Goal: Information Seeking & Learning: Find specific fact

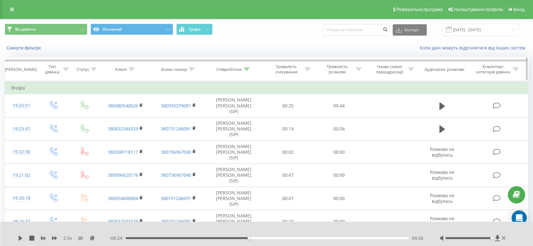
click at [228, 66] on th "Співробітник" at bounding box center [233, 69] width 57 height 23
click at [228, 67] on div "Співробітник" at bounding box center [229, 69] width 26 height 5
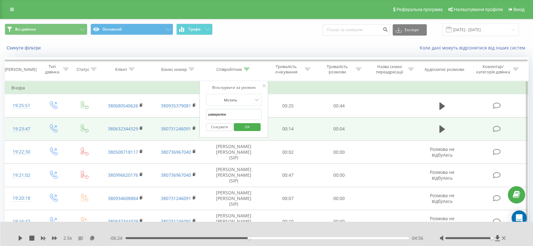
drag, startPoint x: 224, startPoint y: 115, endPoint x: 188, endPoint y: 115, distance: 36.6
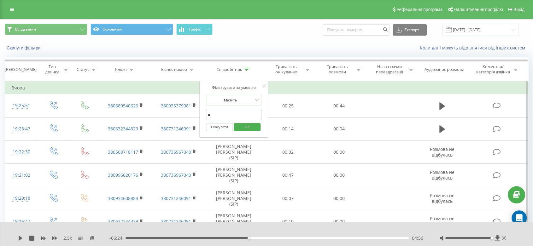
type input "джерелюк"
click at [236, 128] on button "OK" at bounding box center [247, 127] width 27 height 8
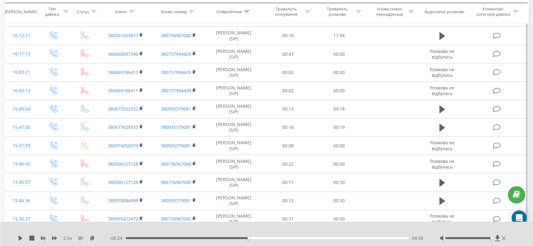
scroll to position [455, 0]
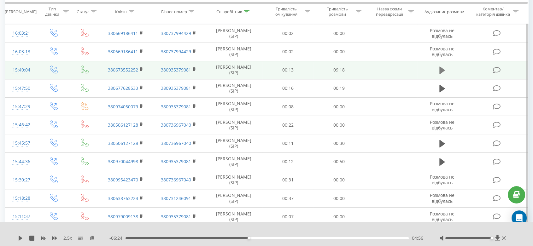
click at [441, 68] on icon at bounding box center [442, 71] width 6 height 8
click at [92, 236] on icon at bounding box center [92, 238] width 5 height 4
click at [141, 67] on icon at bounding box center [141, 69] width 3 height 4
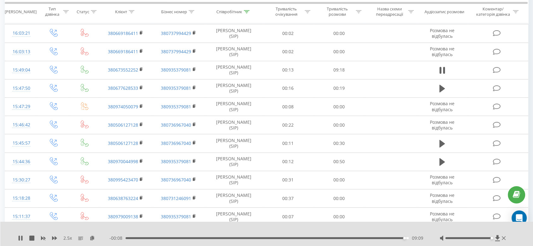
click at [357, 237] on div "09:09" at bounding box center [266, 238] width 283 height 2
click at [343, 238] on div "07:09" at bounding box center [266, 238] width 283 height 2
click at [333, 239] on div "06:49" at bounding box center [266, 238] width 283 height 2
click at [337, 238] on div "06:54" at bounding box center [266, 238] width 283 height 2
click at [22, 238] on icon at bounding box center [21, 238] width 1 height 5
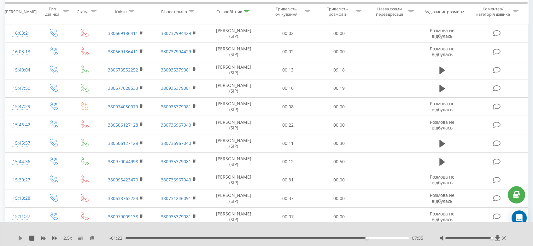
click at [20, 238] on icon at bounding box center [21, 238] width 4 height 5
click at [21, 237] on icon at bounding box center [21, 238] width 1 height 5
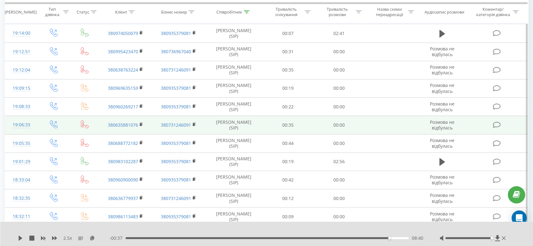
scroll to position [0, 0]
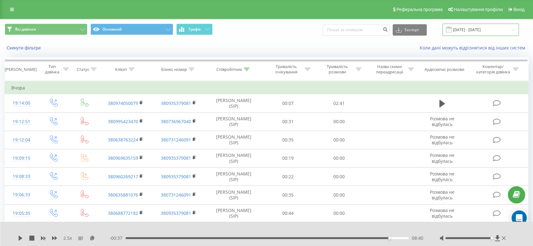
click at [461, 29] on input "[DATE] - [DATE]" at bounding box center [480, 30] width 76 height 12
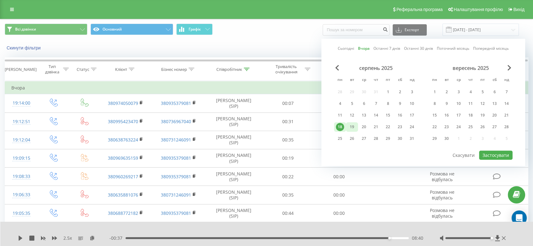
click at [354, 125] on div "19" at bounding box center [352, 127] width 8 height 8
click at [502, 155] on button "Застосувати" at bounding box center [495, 155] width 33 height 9
type input "[DATE] - [DATE]"
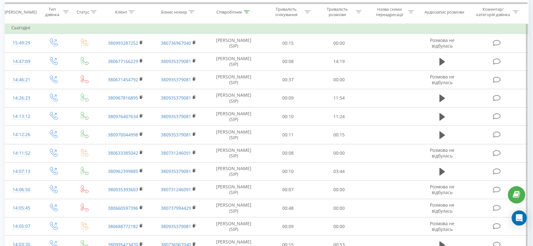
scroll to position [49, 0]
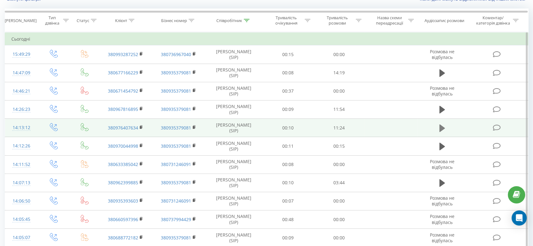
click at [440, 126] on icon at bounding box center [442, 128] width 6 height 8
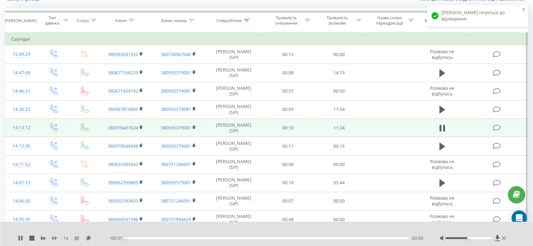
click at [54, 236] on icon at bounding box center [54, 238] width 5 height 5
click at [92, 238] on icon at bounding box center [92, 238] width 5 height 4
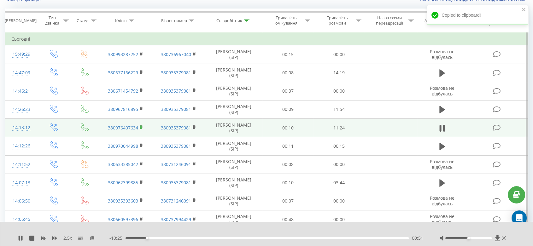
click at [140, 126] on rect at bounding box center [141, 127] width 2 height 3
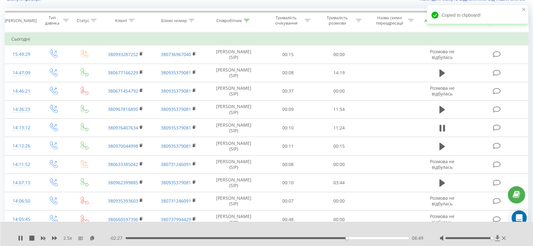
drag, startPoint x: 474, startPoint y: 239, endPoint x: 494, endPoint y: 241, distance: 20.3
click at [494, 241] on div at bounding box center [472, 238] width 67 height 6
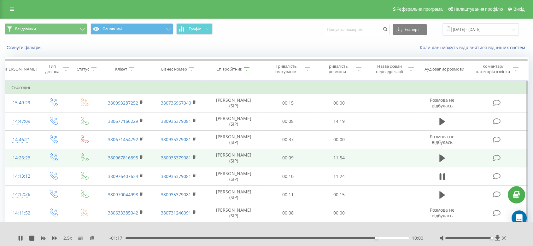
scroll to position [0, 0]
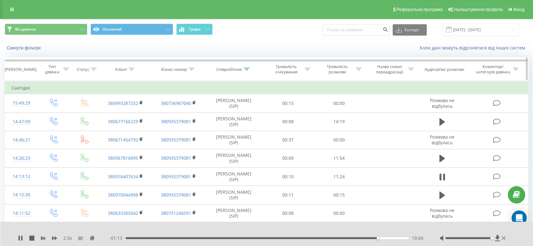
click at [231, 68] on div "Співробітник" at bounding box center [229, 69] width 26 height 5
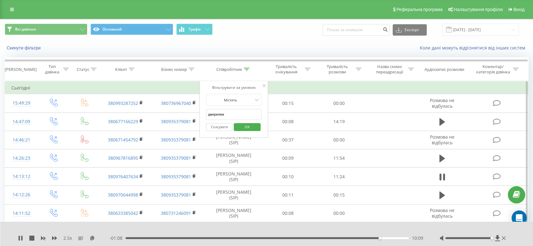
drag, startPoint x: 236, startPoint y: 114, endPoint x: 208, endPoint y: 112, distance: 28.1
click at [208, 112] on input "джерелюк" at bounding box center [233, 114] width 55 height 11
type input "рудська"
click at [239, 125] on span "OK" at bounding box center [247, 127] width 18 height 10
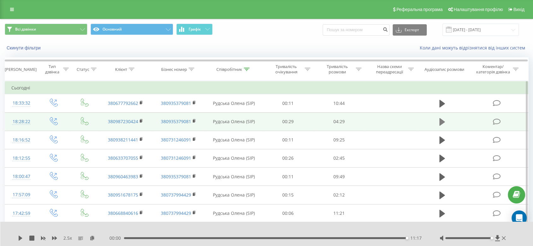
click at [441, 124] on icon at bounding box center [442, 122] width 6 height 8
click at [93, 238] on icon at bounding box center [92, 238] width 5 height 4
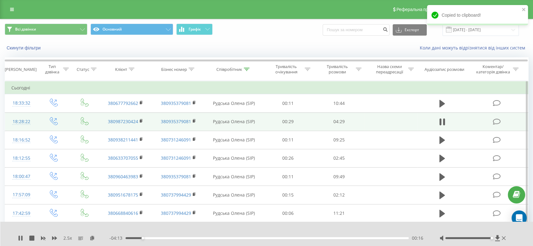
click at [309, 44] on div "Скинути фільтри Коли дані можуть відрізнятися вiд інших систем" at bounding box center [266, 47] width 532 height 15
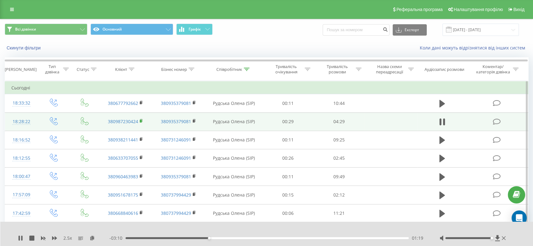
click at [142, 119] on icon at bounding box center [141, 120] width 2 height 3
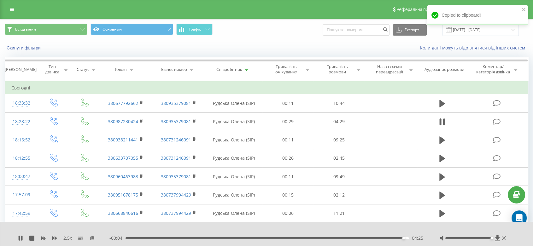
click at [460, 28] on div "Copied to clipboard!" at bounding box center [477, 17] width 101 height 25
click at [496, 27] on div "Copied to clipboard!" at bounding box center [477, 17] width 101 height 25
click at [481, 31] on input "[DATE] - [DATE]" at bounding box center [480, 30] width 76 height 12
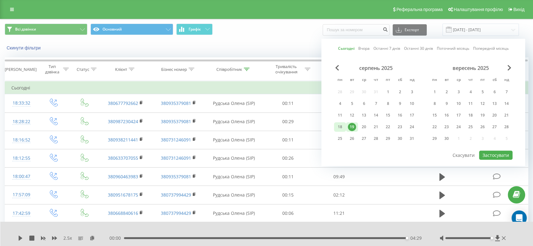
click at [340, 125] on div "18" at bounding box center [340, 127] width 8 height 8
click at [483, 156] on button "Застосувати" at bounding box center [495, 155] width 33 height 9
type input "[DATE] - [DATE]"
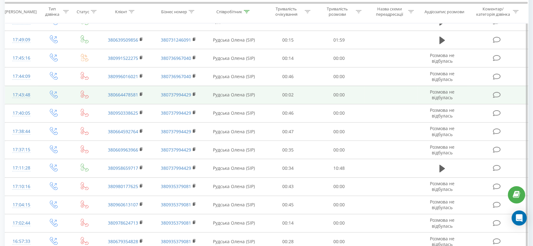
scroll to position [245, 0]
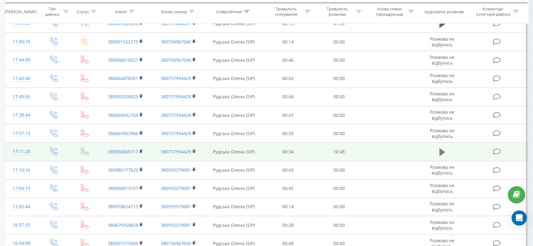
click at [442, 151] on icon at bounding box center [442, 152] width 6 height 8
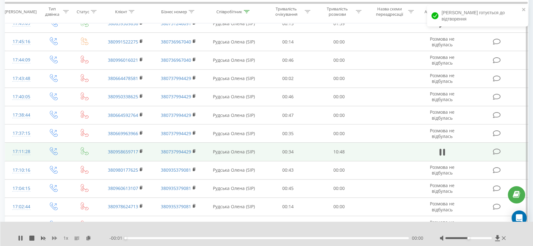
click at [55, 236] on icon at bounding box center [54, 238] width 5 height 5
click at [55, 236] on icon at bounding box center [54, 238] width 5 height 4
click at [56, 238] on icon at bounding box center [54, 238] width 5 height 5
click at [92, 237] on icon at bounding box center [92, 238] width 5 height 4
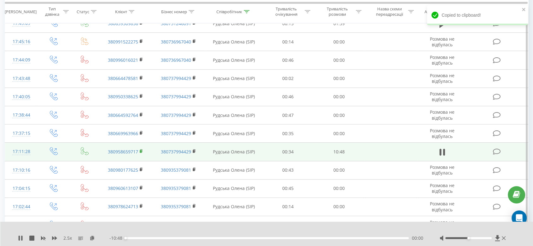
click at [141, 149] on icon at bounding box center [141, 151] width 3 height 4
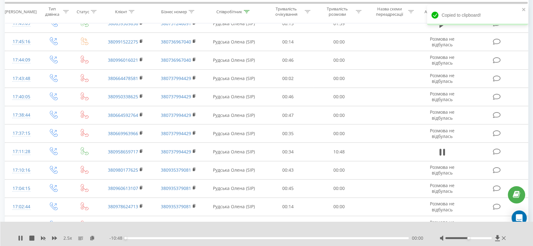
click at [484, 238] on div at bounding box center [468, 238] width 46 height 2
click at [489, 238] on div at bounding box center [468, 238] width 46 height 2
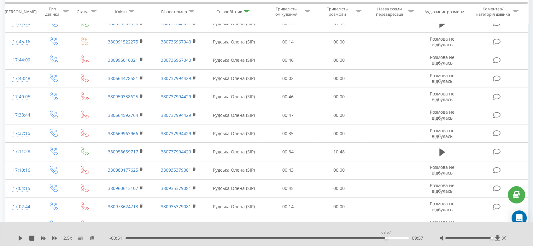
click at [384, 239] on div "09:57" at bounding box center [266, 238] width 283 height 2
click at [377, 238] on div "09:38" at bounding box center [266, 238] width 283 height 2
click at [21, 239] on icon at bounding box center [21, 238] width 4 height 5
click at [384, 237] on div "09:41" at bounding box center [266, 238] width 283 height 2
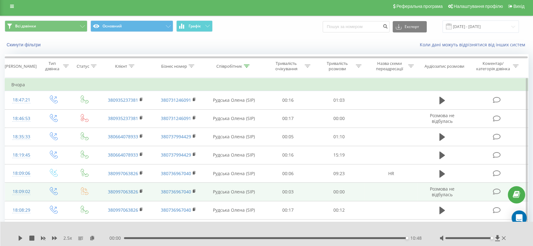
scroll to position [0, 0]
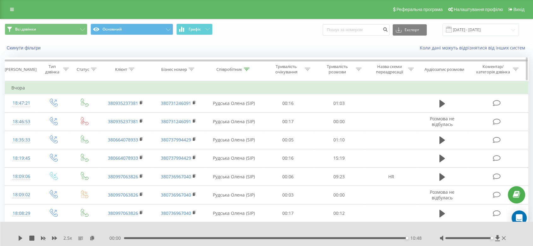
click at [230, 70] on div "Співробітник" at bounding box center [229, 69] width 26 height 5
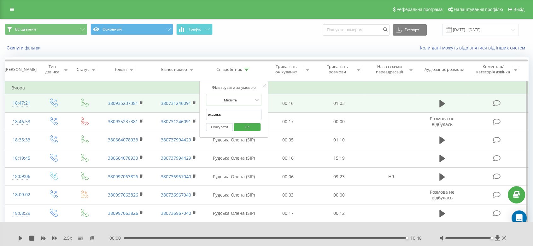
drag, startPoint x: 228, startPoint y: 116, endPoint x: 192, endPoint y: 108, distance: 36.8
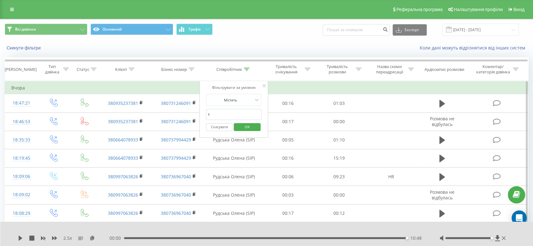
type input "[PERSON_NAME]"
click at [245, 125] on span "OK" at bounding box center [247, 127] width 18 height 10
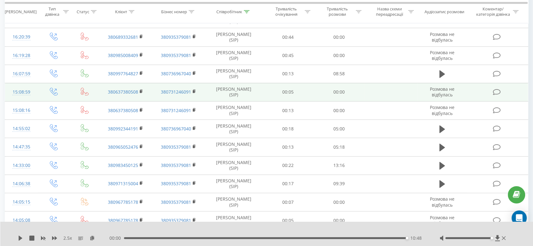
scroll to position [455, 0]
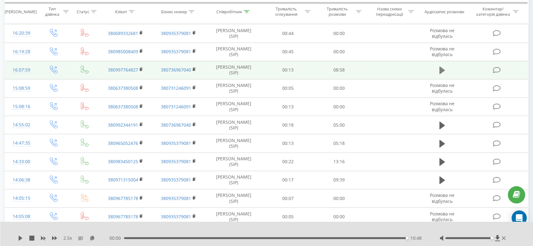
click at [440, 70] on icon at bounding box center [442, 71] width 6 height 8
click at [140, 68] on rect at bounding box center [141, 69] width 2 height 3
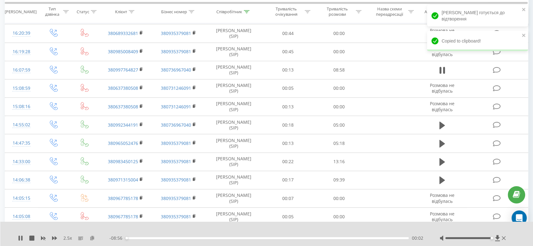
click at [91, 238] on icon at bounding box center [92, 238] width 5 height 4
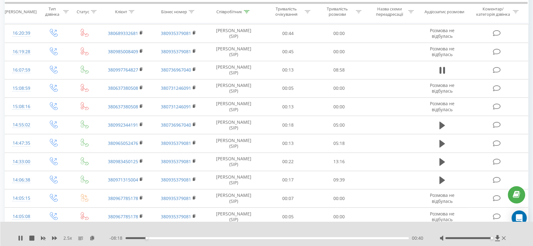
click at [22, 235] on div "2.5 x" at bounding box center [63, 238] width 91 height 6
click at [22, 238] on icon at bounding box center [21, 238] width 1 height 5
click at [92, 239] on icon at bounding box center [92, 238] width 5 height 4
click at [20, 237] on icon at bounding box center [21, 238] width 4 height 5
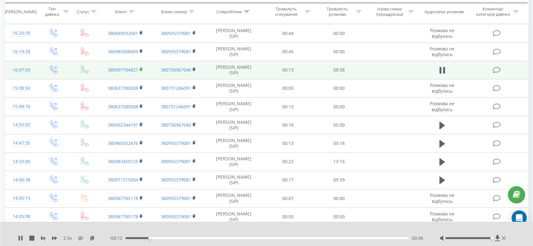
click at [140, 69] on rect at bounding box center [141, 69] width 2 height 3
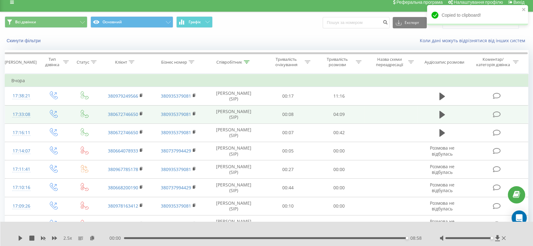
scroll to position [0, 0]
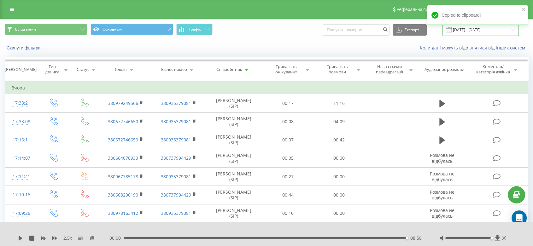
click at [474, 33] on input "[DATE] - [DATE]" at bounding box center [480, 30] width 76 height 12
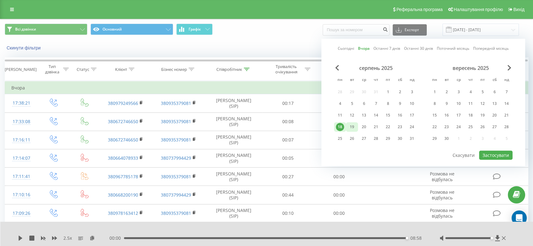
click at [350, 123] on div "19" at bounding box center [352, 127] width 8 height 8
click at [491, 153] on button "Застосувати" at bounding box center [495, 155] width 33 height 9
type input "[DATE] - [DATE]"
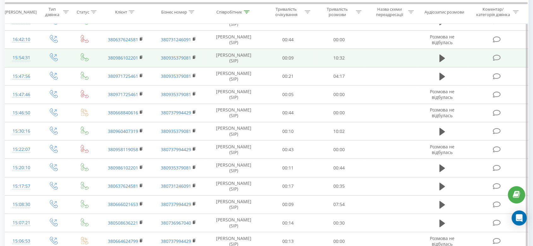
scroll to position [140, 0]
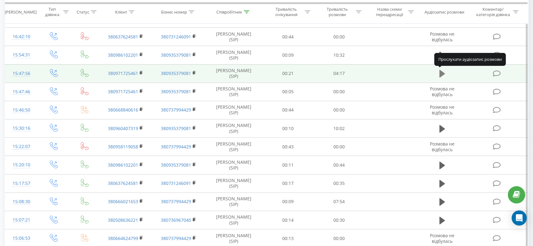
click at [443, 73] on icon at bounding box center [442, 74] width 6 height 8
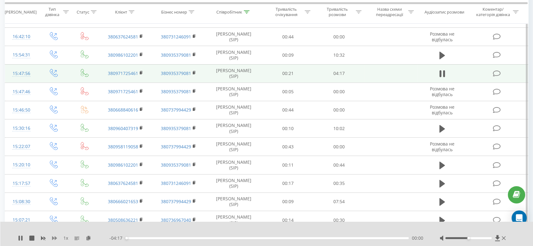
click at [54, 240] on icon at bounding box center [54, 238] width 5 height 5
click at [90, 237] on icon at bounding box center [88, 238] width 5 height 4
click at [142, 72] on icon at bounding box center [141, 73] width 3 height 4
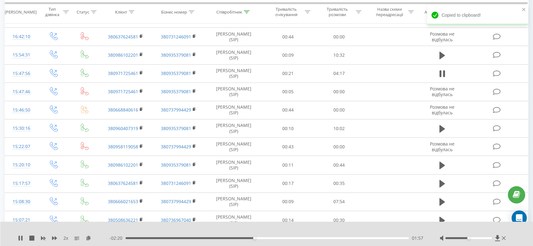
click at [488, 239] on div at bounding box center [472, 238] width 67 height 6
click at [488, 238] on div at bounding box center [468, 238] width 46 height 2
drag, startPoint x: 488, startPoint y: 238, endPoint x: 495, endPoint y: 237, distance: 6.3
click at [495, 237] on div at bounding box center [472, 238] width 67 height 6
click at [54, 239] on icon at bounding box center [54, 238] width 5 height 4
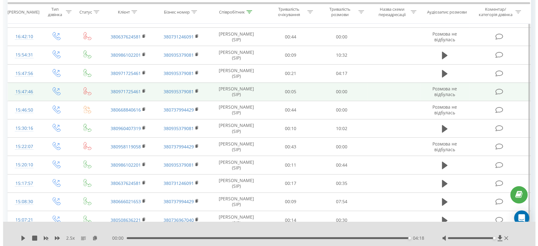
scroll to position [0, 0]
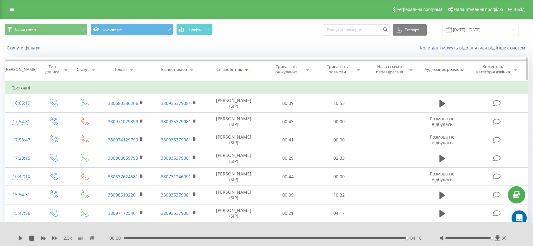
click at [240, 71] on div "Співробітник" at bounding box center [229, 69] width 26 height 5
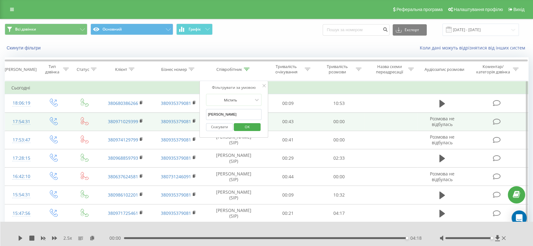
drag, startPoint x: 226, startPoint y: 116, endPoint x: 197, endPoint y: 115, distance: 29.0
type input "е"
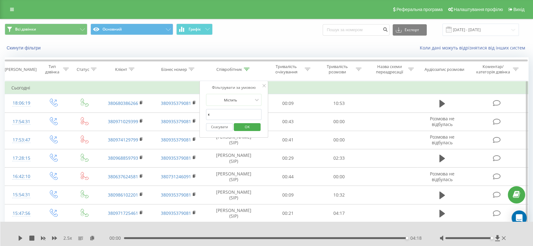
type input "куц"
drag, startPoint x: 243, startPoint y: 127, endPoint x: 130, endPoint y: 147, distance: 114.8
click at [243, 128] on span "OK" at bounding box center [247, 127] width 18 height 10
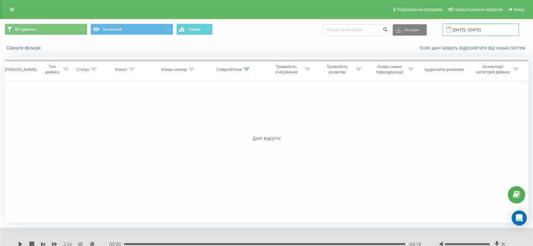
click at [480, 27] on input "[DATE] - [DATE]" at bounding box center [480, 30] width 76 height 12
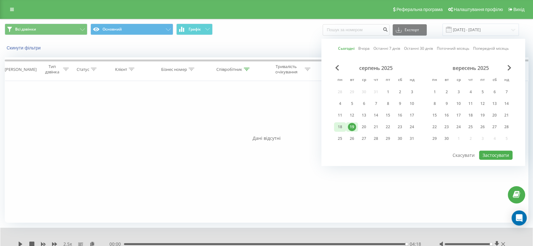
click at [342, 126] on div "18" at bounding box center [340, 127] width 8 height 8
click at [483, 154] on button "Застосувати" at bounding box center [495, 155] width 33 height 9
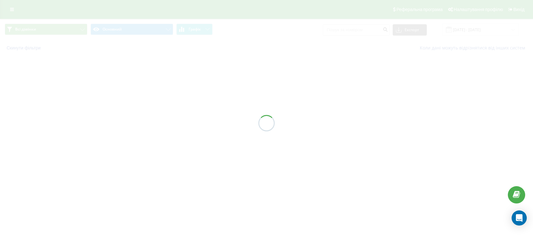
type input "[DATE] - [DATE]"
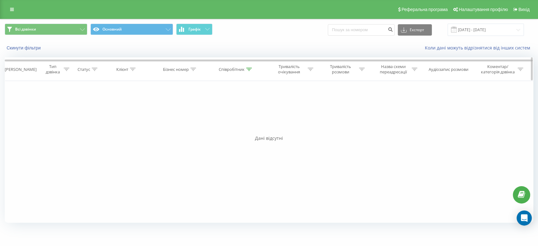
click at [222, 68] on div "Співробітник" at bounding box center [232, 69] width 26 height 5
click at [473, 31] on input "[DATE] - [DATE]" at bounding box center [486, 30] width 76 height 12
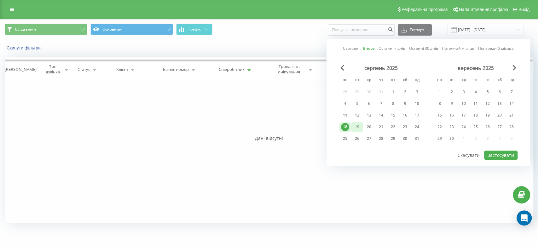
click at [353, 126] on div "19" at bounding box center [357, 127] width 8 height 8
click at [492, 153] on button "Застосувати" at bounding box center [500, 155] width 33 height 9
type input "[DATE] - [DATE]"
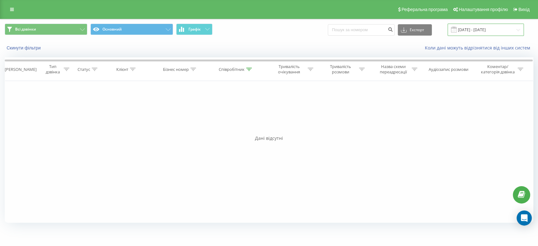
click at [489, 30] on input "[DATE] - [DATE]" at bounding box center [486, 30] width 76 height 12
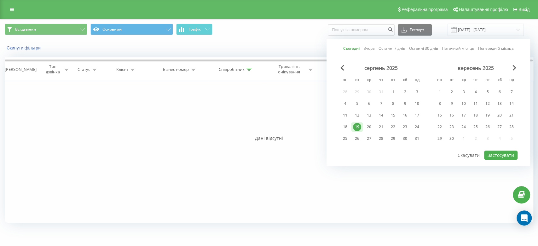
click at [219, 99] on div "Фільтрувати за умовою Дорівнює Введіть значення Скасувати OK Фільтрувати за умо…" at bounding box center [269, 152] width 529 height 142
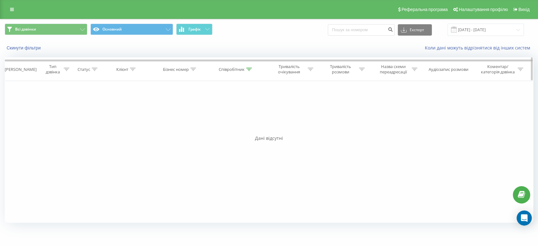
click at [229, 69] on div "Співробітник" at bounding box center [232, 69] width 26 height 5
drag, startPoint x: 223, startPoint y: 113, endPoint x: 203, endPoint y: 112, distance: 19.3
click at [203, 112] on div "Фільтрувати за умовою Містить куц Скасувати OK" at bounding box center [236, 109] width 69 height 57
type input "танцюра"
click at [246, 127] on span "OK" at bounding box center [250, 127] width 18 height 10
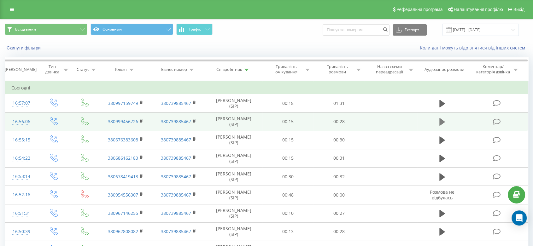
click at [442, 122] on icon at bounding box center [442, 122] width 6 height 8
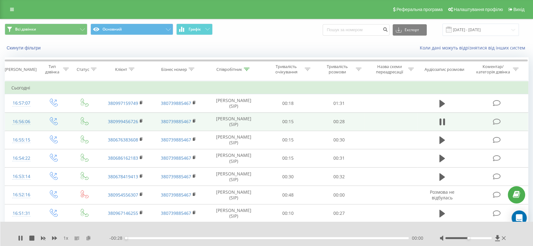
click at [88, 240] on icon at bounding box center [88, 238] width 5 height 4
click at [484, 239] on div at bounding box center [468, 238] width 46 height 2
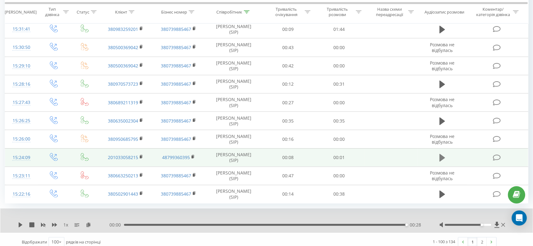
scroll to position [1727, 0]
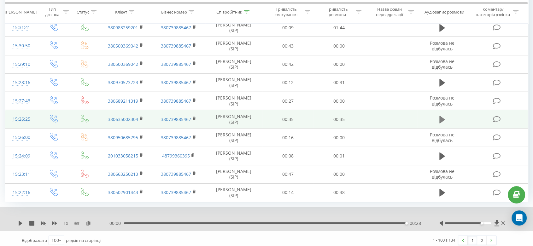
click at [438, 117] on button at bounding box center [441, 119] width 9 height 9
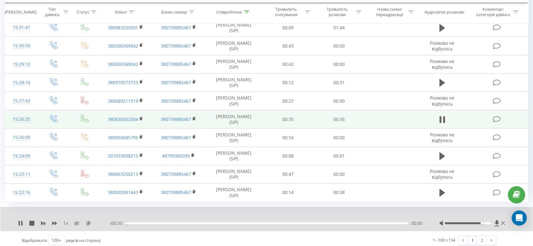
click at [90, 221] on icon at bounding box center [88, 223] width 5 height 4
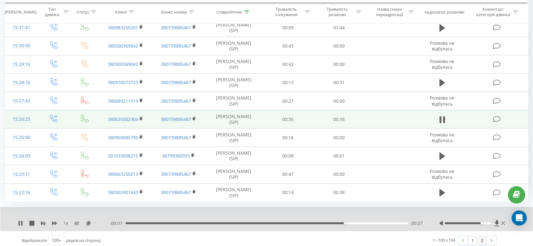
click at [481, 238] on link "2" at bounding box center [481, 240] width 9 height 9
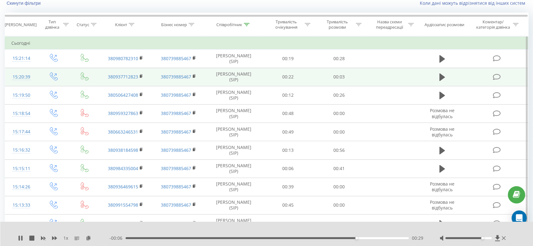
scroll to position [42, 0]
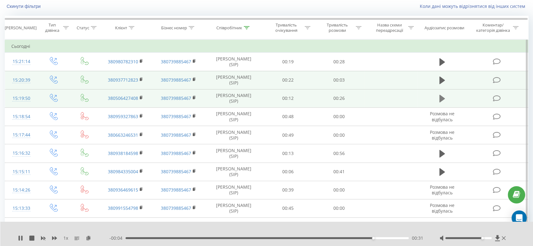
click at [442, 97] on icon at bounding box center [442, 99] width 6 height 8
click at [89, 239] on icon at bounding box center [88, 238] width 5 height 4
click at [231, 32] on th "Співробітник" at bounding box center [233, 27] width 57 height 23
click at [231, 25] on th "Співробітник" at bounding box center [233, 27] width 57 height 23
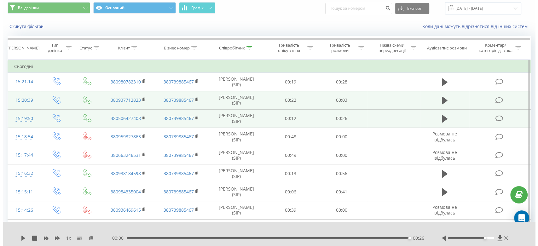
scroll to position [0, 0]
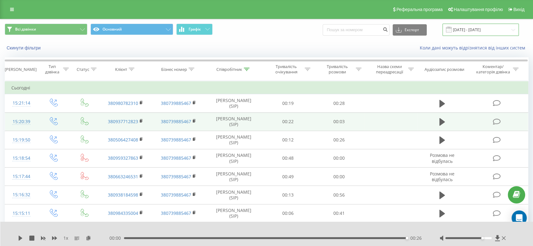
click at [471, 29] on input "[DATE] - [DATE]" at bounding box center [480, 30] width 76 height 12
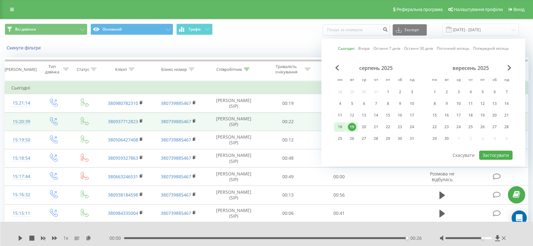
click at [341, 126] on div "18" at bounding box center [340, 127] width 8 height 8
click at [500, 155] on button "Застосувати" at bounding box center [495, 155] width 33 height 9
type input "[DATE] - [DATE]"
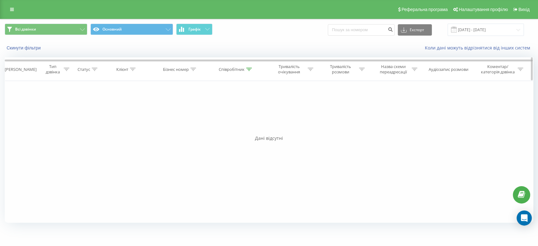
click at [233, 73] on th "Співробітник" at bounding box center [236, 69] width 58 height 23
click at [238, 70] on div "Співробітник" at bounding box center [232, 69] width 26 height 5
drag, startPoint x: 227, startPoint y: 115, endPoint x: 197, endPoint y: 115, distance: 30.0
click at [197, 115] on div "Фільтрувати за умовою Дорівнює Введіть значення Скасувати OK Фільтрувати за умо…" at bounding box center [269, 152] width 529 height 142
type input "невидайло"
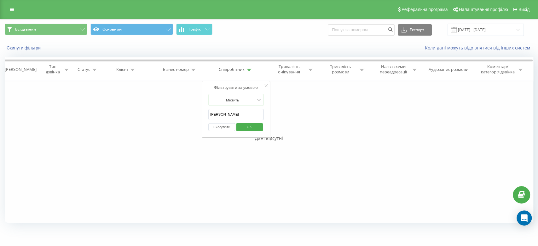
click at [242, 126] on span "OK" at bounding box center [250, 127] width 18 height 10
click at [467, 28] on input "[DATE] - [DATE]" at bounding box center [486, 30] width 76 height 12
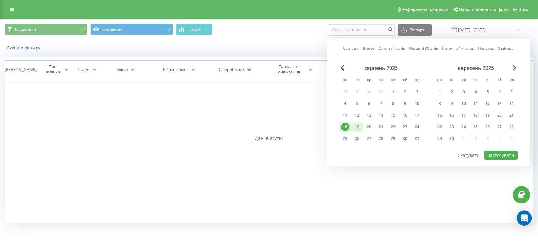
click at [357, 126] on div "19" at bounding box center [357, 127] width 8 height 8
click at [503, 153] on button "Застосувати" at bounding box center [500, 155] width 33 height 9
type input "[DATE] - [DATE]"
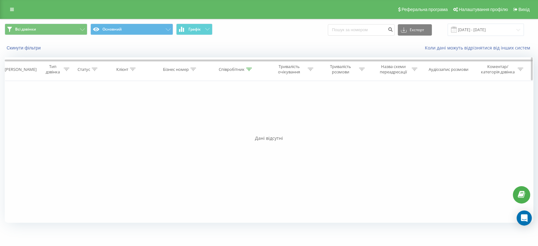
click at [238, 68] on div "Співробітник" at bounding box center [232, 69] width 26 height 5
drag, startPoint x: 234, startPoint y: 111, endPoint x: 191, endPoint y: 113, distance: 42.9
click at [191, 113] on div "Фільтрувати за умовою Дорівнює Введіть значення Скасувати OK Фільтрувати за умо…" at bounding box center [269, 152] width 529 height 142
type input "ісамова"
click at [250, 125] on span "OK" at bounding box center [250, 127] width 18 height 10
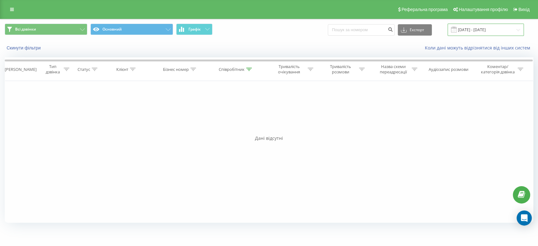
click at [471, 29] on input "[DATE] - [DATE]" at bounding box center [486, 30] width 76 height 12
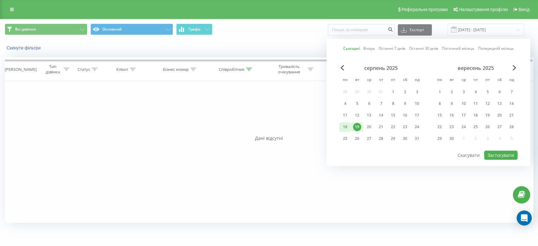
click at [344, 126] on div "18" at bounding box center [345, 127] width 8 height 8
click at [500, 152] on button "Застосувати" at bounding box center [500, 155] width 33 height 9
type input "[DATE] - [DATE]"
